Goal: Navigation & Orientation: Go to known website

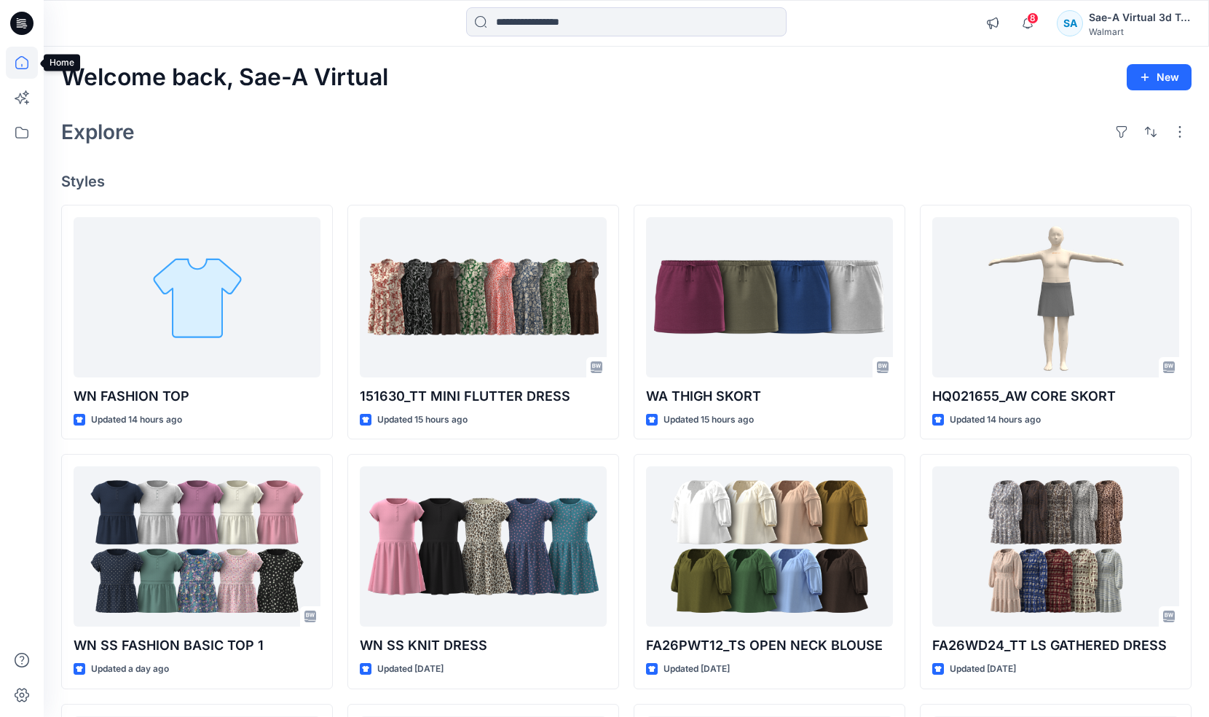
click at [25, 62] on icon at bounding box center [22, 63] width 32 height 32
